Goal: Information Seeking & Learning: Learn about a topic

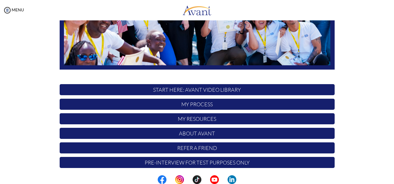
scroll to position [139, 0]
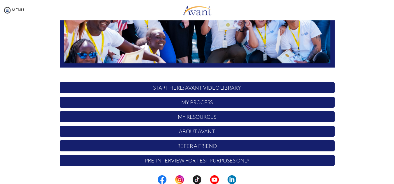
click at [187, 162] on p "Pre-Interview for test purposes only" at bounding box center [197, 160] width 275 height 11
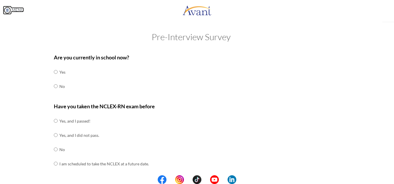
click at [8, 7] on img at bounding box center [7, 10] width 9 height 9
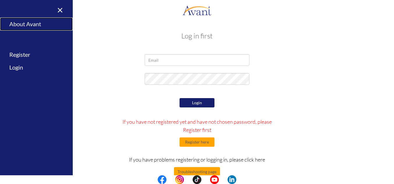
click at [31, 22] on link "About Avant" at bounding box center [36, 23] width 73 height 13
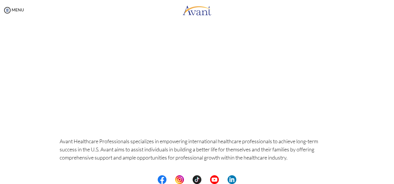
scroll to position [26, 0]
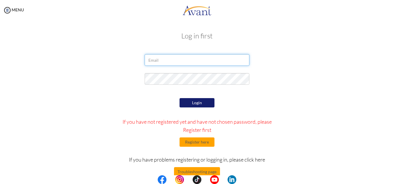
click at [162, 64] on input "email" at bounding box center [197, 60] width 105 height 12
type input "[EMAIL_ADDRESS][DOMAIN_NAME]"
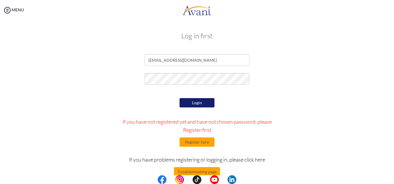
click at [191, 102] on button "Login" at bounding box center [197, 102] width 35 height 9
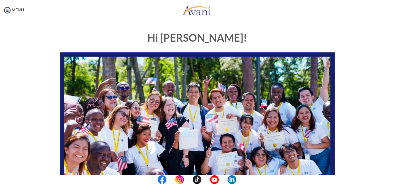
click at [389, 133] on div "My Status What is the next step? We would like you to watch the introductory vi…" at bounding box center [197, 112] width 394 height 184
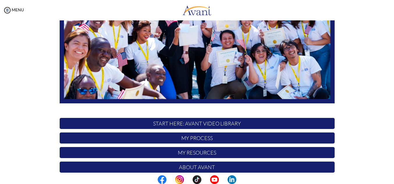
scroll to position [139, 0]
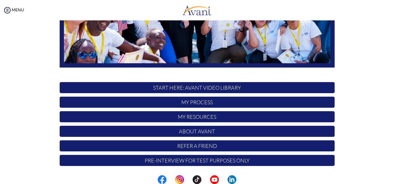
click at [186, 89] on p "START HERE: Avant Video Library" at bounding box center [197, 87] width 275 height 11
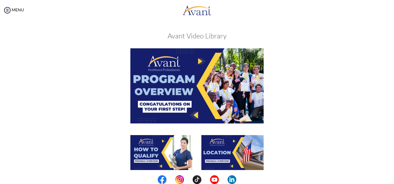
click at [169, 103] on img at bounding box center [196, 85] width 133 height 75
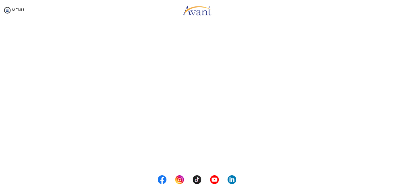
scroll to position [102, 0]
click at [187, 162] on button "Back to Avant Video Library" at bounding box center [197, 159] width 57 height 9
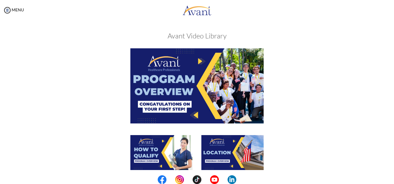
click at [188, 157] on img at bounding box center [161, 152] width 62 height 35
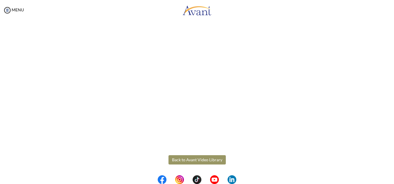
click at [187, 162] on button "Back to Avant Video Library" at bounding box center [197, 159] width 57 height 9
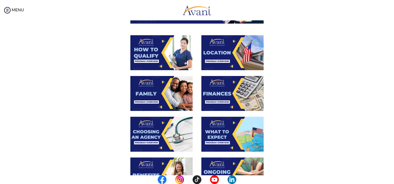
scroll to position [85, 0]
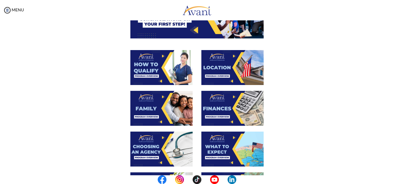
click at [214, 70] on img at bounding box center [232, 67] width 62 height 35
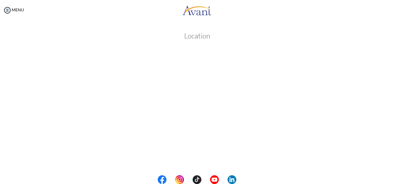
scroll to position [102, 0]
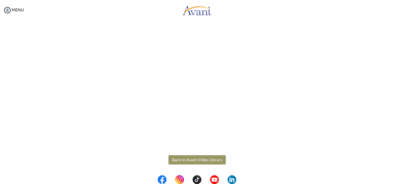
click at [193, 162] on button "Back to Avant Video Library" at bounding box center [197, 159] width 57 height 9
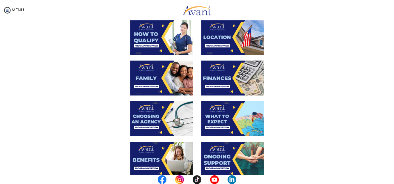
scroll to position [115, 0]
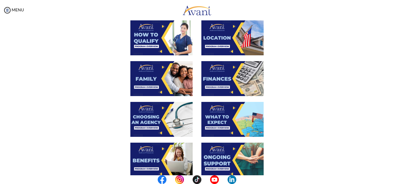
click at [153, 85] on img at bounding box center [161, 78] width 62 height 35
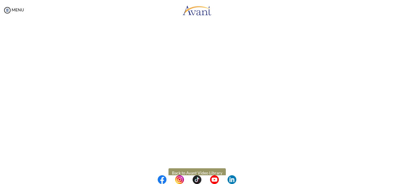
scroll to position [150, 0]
click at [210, 172] on button "Back to Avant Video Library" at bounding box center [197, 174] width 57 height 9
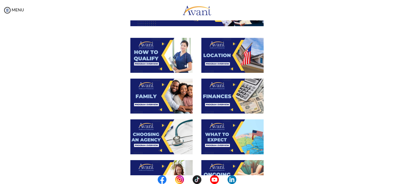
scroll to position [98, 0]
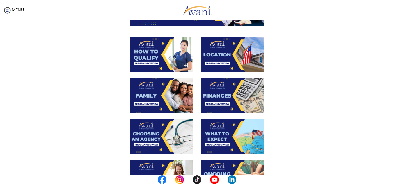
click at [220, 86] on img at bounding box center [232, 95] width 62 height 35
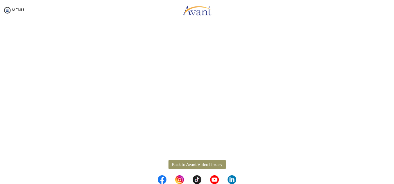
click at [197, 167] on button "Back to Avant Video Library" at bounding box center [197, 164] width 57 height 9
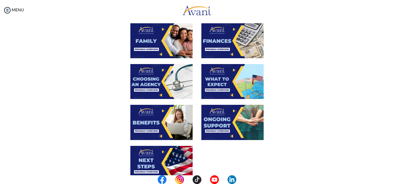
scroll to position [153, 0]
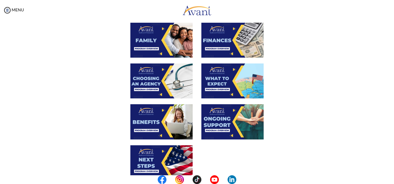
click at [163, 76] on img at bounding box center [161, 80] width 62 height 35
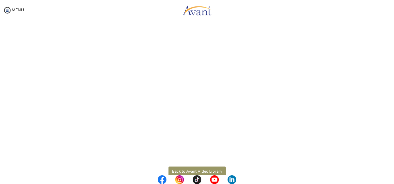
click at [186, 170] on button "Back to Avant Video Library" at bounding box center [197, 171] width 57 height 9
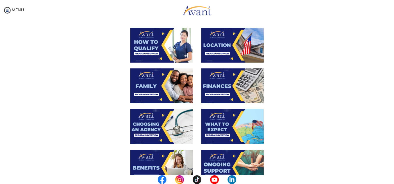
scroll to position [110, 0]
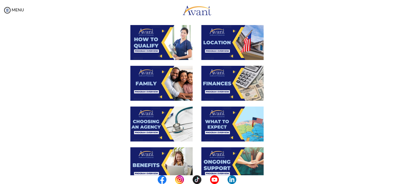
click at [214, 120] on img at bounding box center [232, 124] width 62 height 35
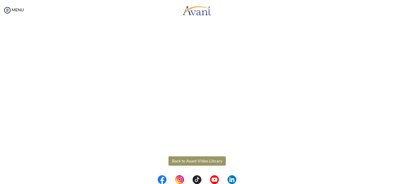
scroll to position [164, 0]
click at [201, 163] on button "Back to Avant Video Library" at bounding box center [197, 160] width 57 height 9
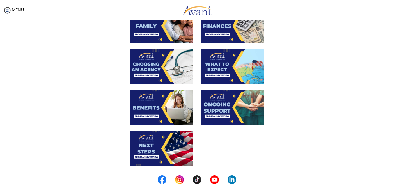
scroll to position [168, 0]
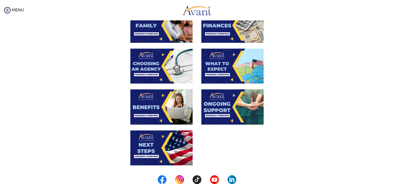
click at [148, 100] on img at bounding box center [161, 106] width 62 height 35
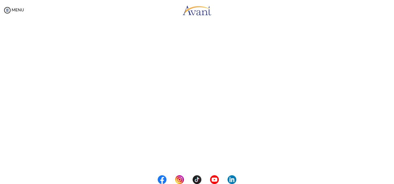
scroll to position [164, 0]
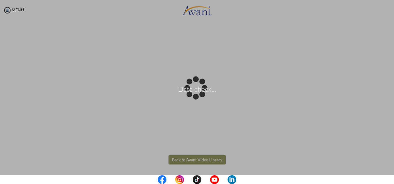
click at [201, 96] on div "Data check..." at bounding box center [197, 92] width 8 height 8
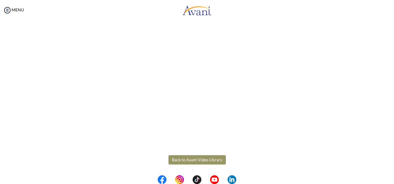
click at [210, 161] on button "Back to Avant Video Library" at bounding box center [197, 159] width 57 height 9
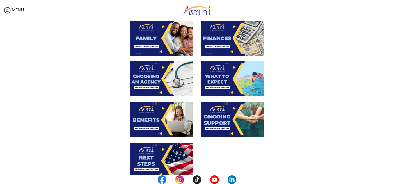
scroll to position [160, 0]
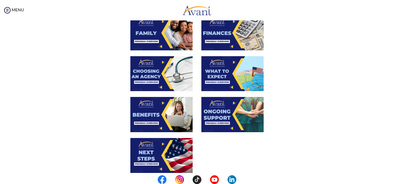
click at [224, 116] on img at bounding box center [232, 114] width 62 height 35
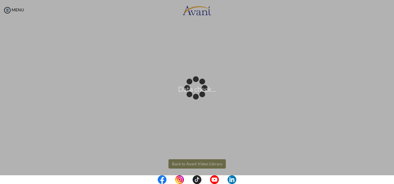
click at [193, 96] on div "Data check..." at bounding box center [197, 92] width 8 height 8
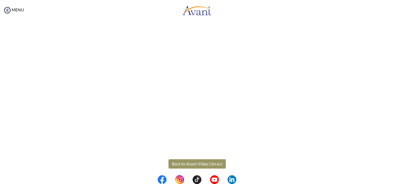
click at [186, 164] on button "Back to Avant Video Library" at bounding box center [197, 163] width 57 height 9
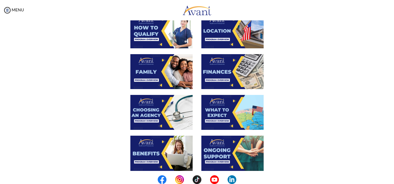
scroll to position [169, 0]
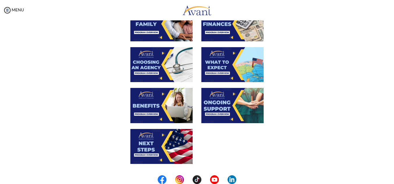
click at [155, 146] on img at bounding box center [161, 146] width 62 height 35
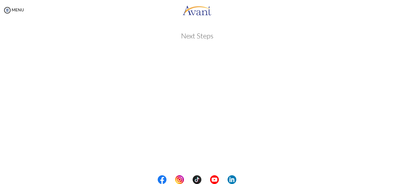
click at [392, 23] on html "Maintenance break. Please come back in 2 hours. MENU My Status What is the next…" at bounding box center [197, 92] width 394 height 184
